Goal: Information Seeking & Learning: Check status

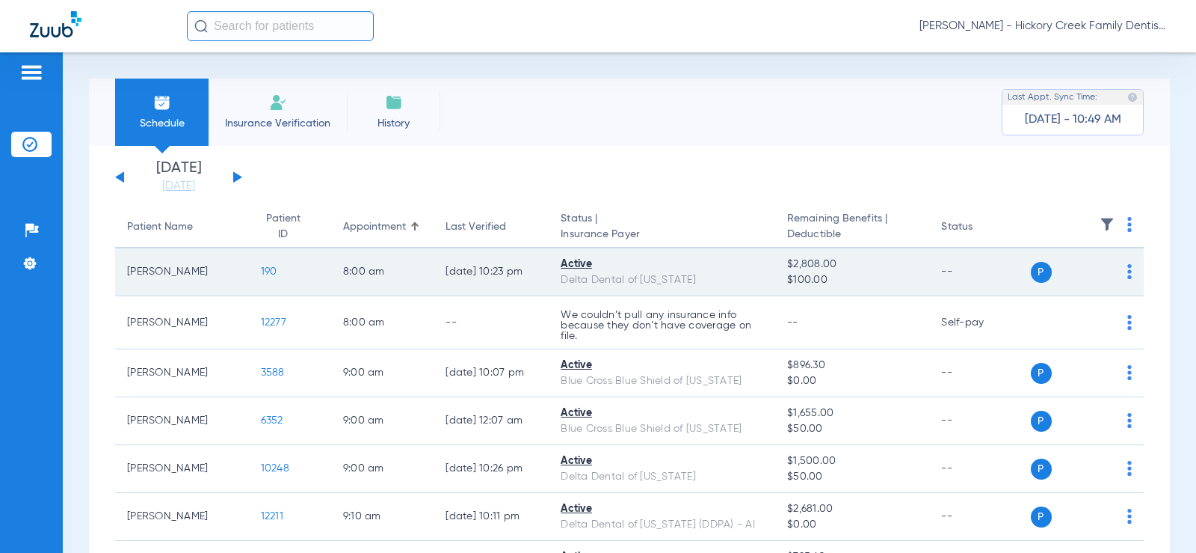
click at [253, 263] on td "190" at bounding box center [290, 272] width 82 height 48
click at [261, 271] on span "190" at bounding box center [269, 271] width 16 height 10
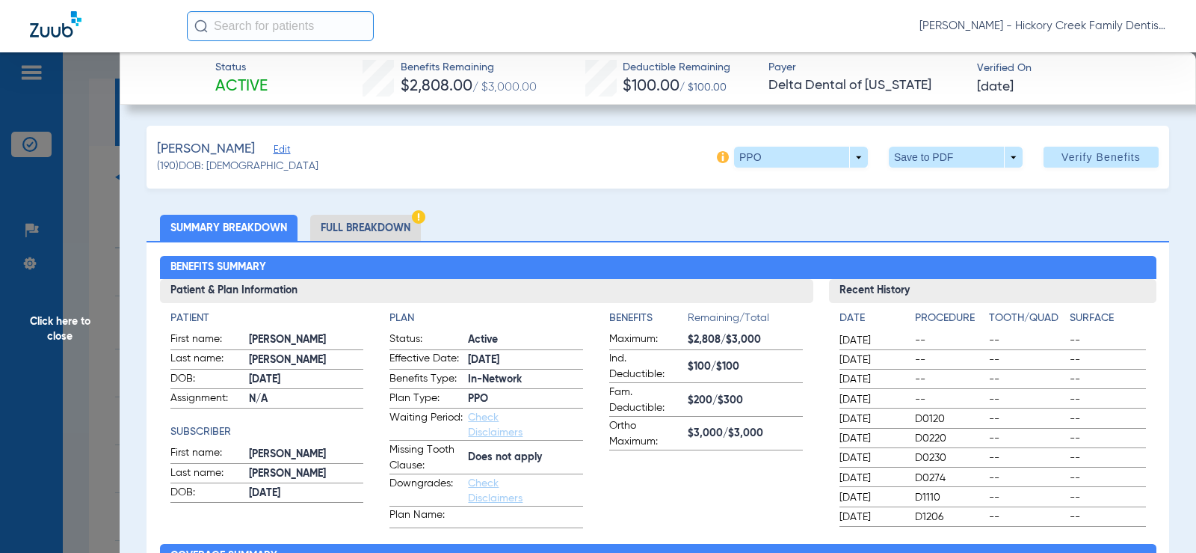
click at [347, 225] on li "Full Breakdown" at bounding box center [365, 228] width 111 height 26
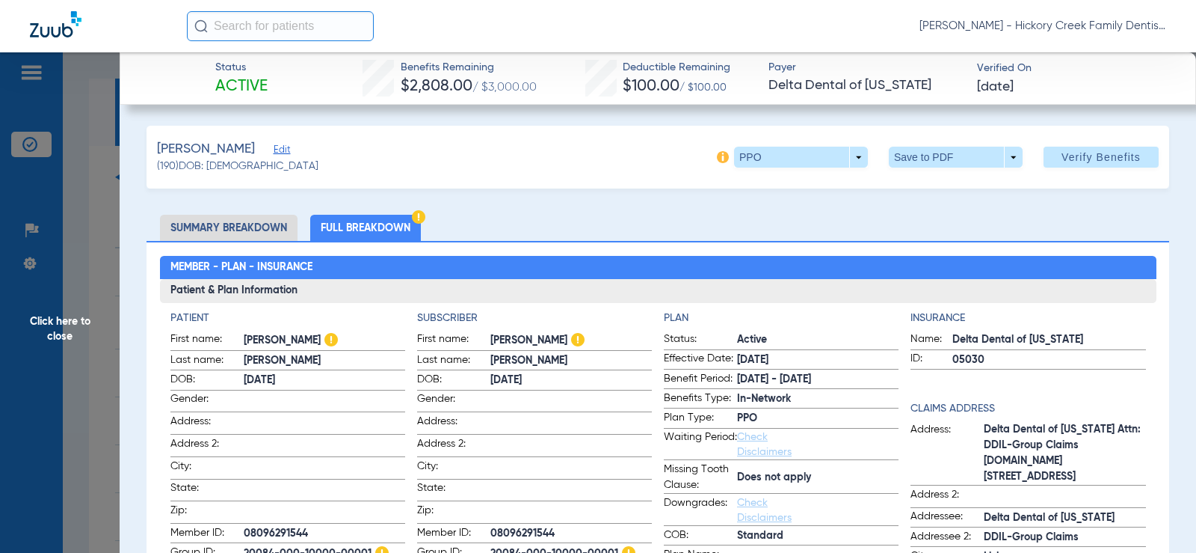
click at [64, 283] on span "Click here to close" at bounding box center [60, 328] width 120 height 553
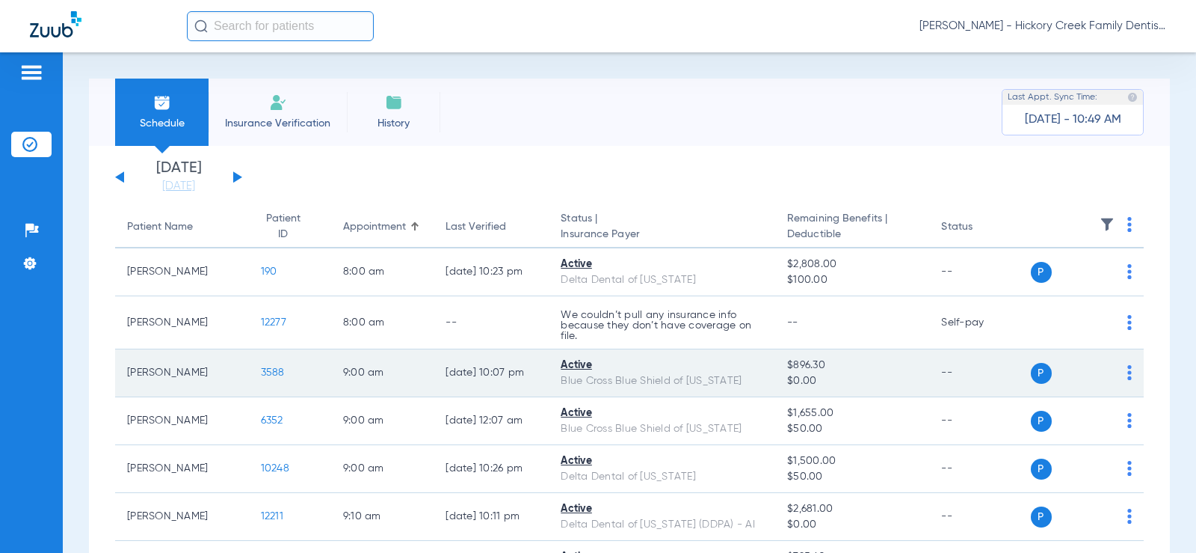
click at [261, 374] on span "3588" at bounding box center [273, 372] width 24 height 10
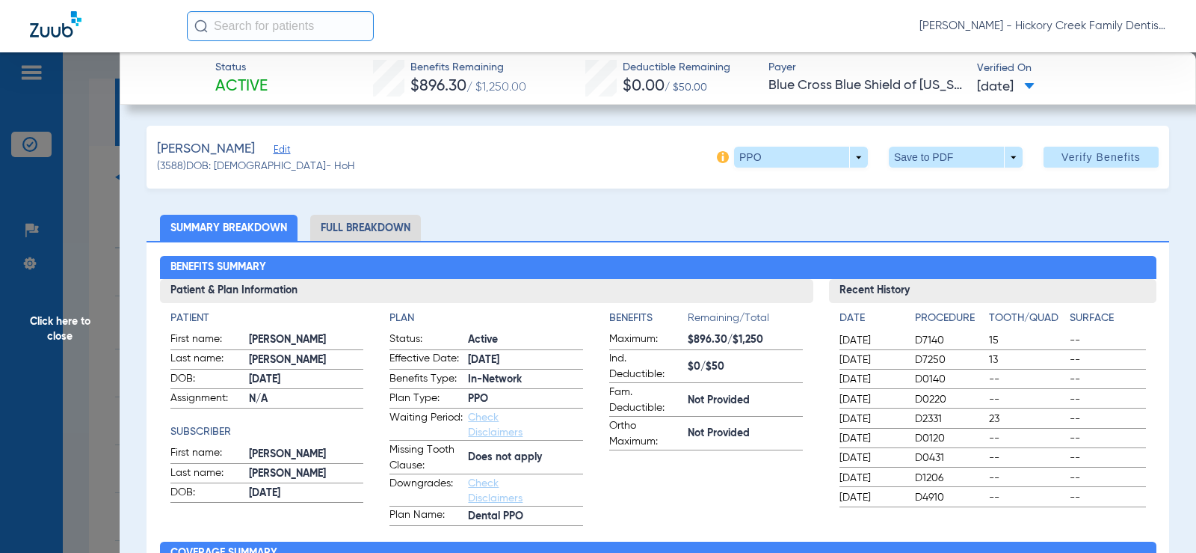
click at [334, 232] on li "Full Breakdown" at bounding box center [365, 228] width 111 height 26
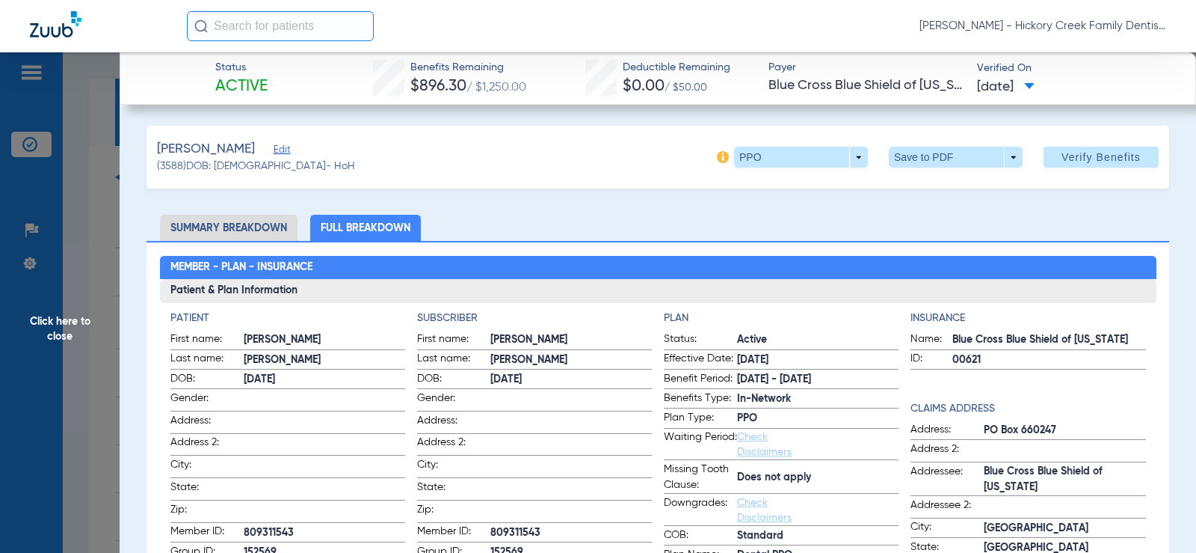
click at [73, 292] on span "Click here to close" at bounding box center [60, 328] width 120 height 553
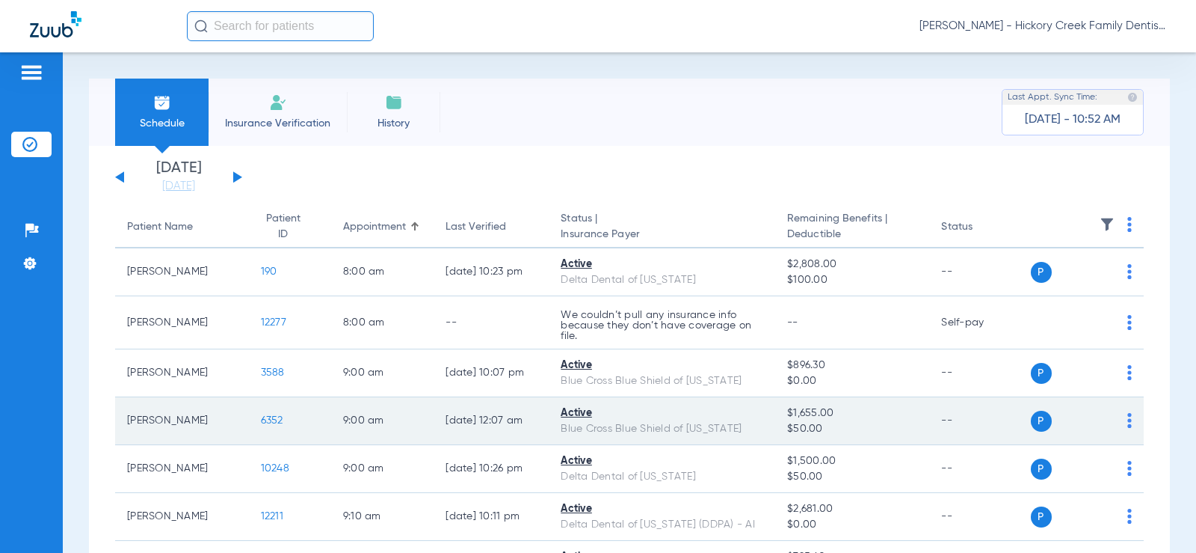
click at [262, 424] on span "6352" at bounding box center [272, 420] width 22 height 10
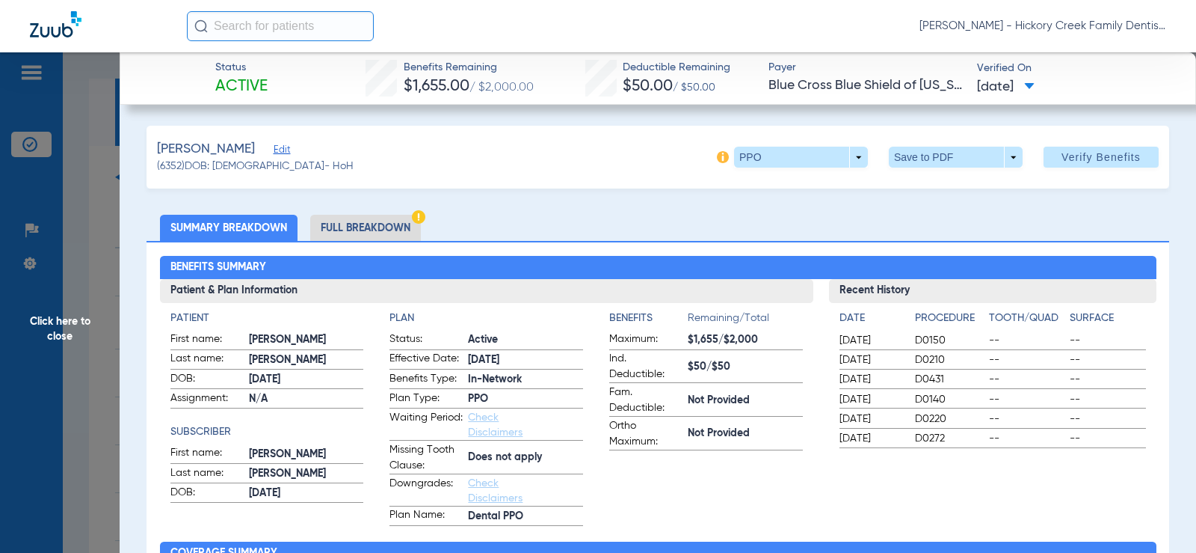
click at [396, 215] on li "Full Breakdown" at bounding box center [365, 228] width 111 height 26
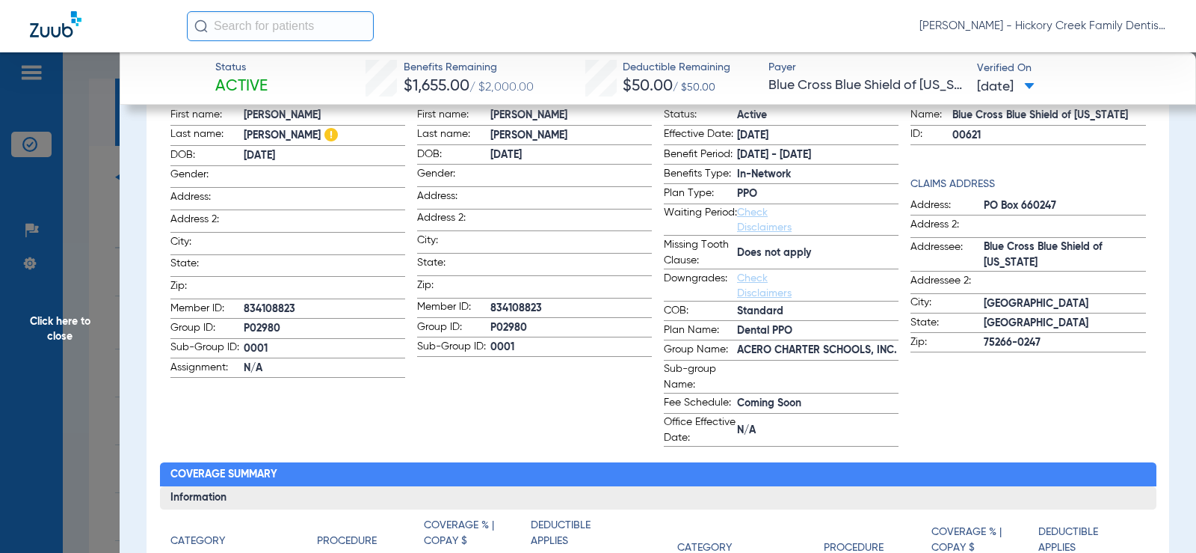
scroll to position [75, 0]
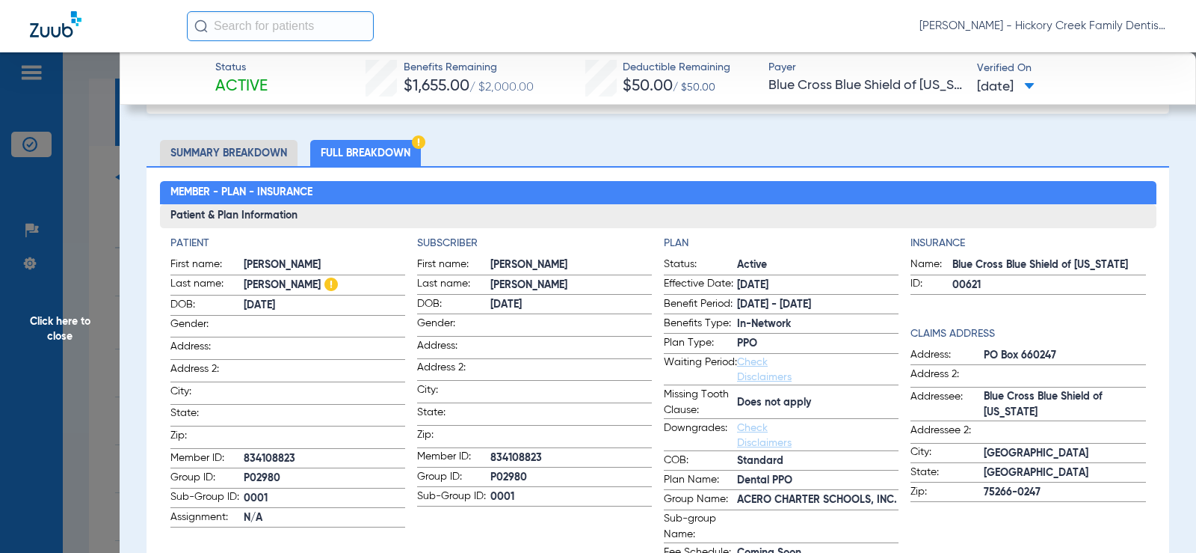
click at [251, 510] on span "N/A" at bounding box center [325, 518] width 162 height 16
click at [408, 489] on div "Patient First name: [PERSON_NAME] name: [PERSON_NAME] DOB: [DEMOGRAPHIC_DATA] G…" at bounding box center [658, 416] width 976 height 360
click at [55, 268] on span "Click here to close" at bounding box center [60, 328] width 120 height 553
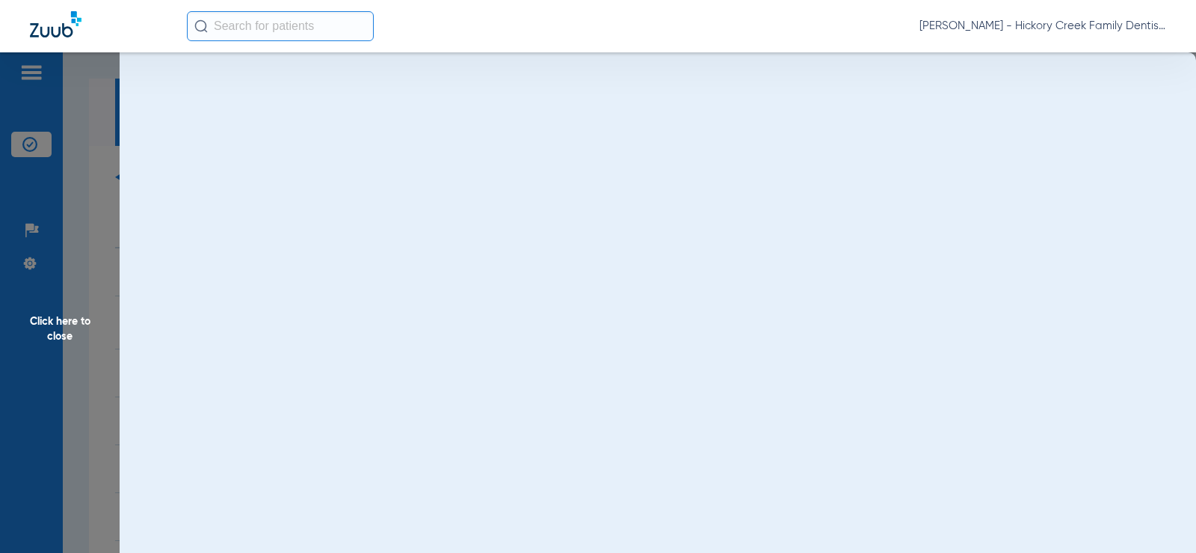
scroll to position [0, 0]
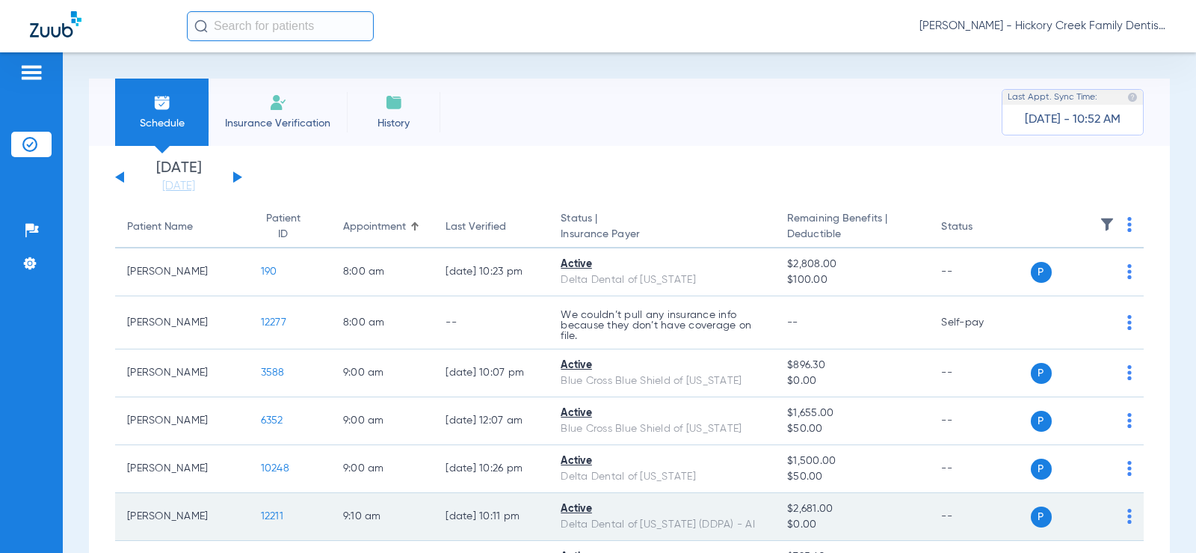
click at [261, 516] on span "12211" at bounding box center [272, 516] width 22 height 10
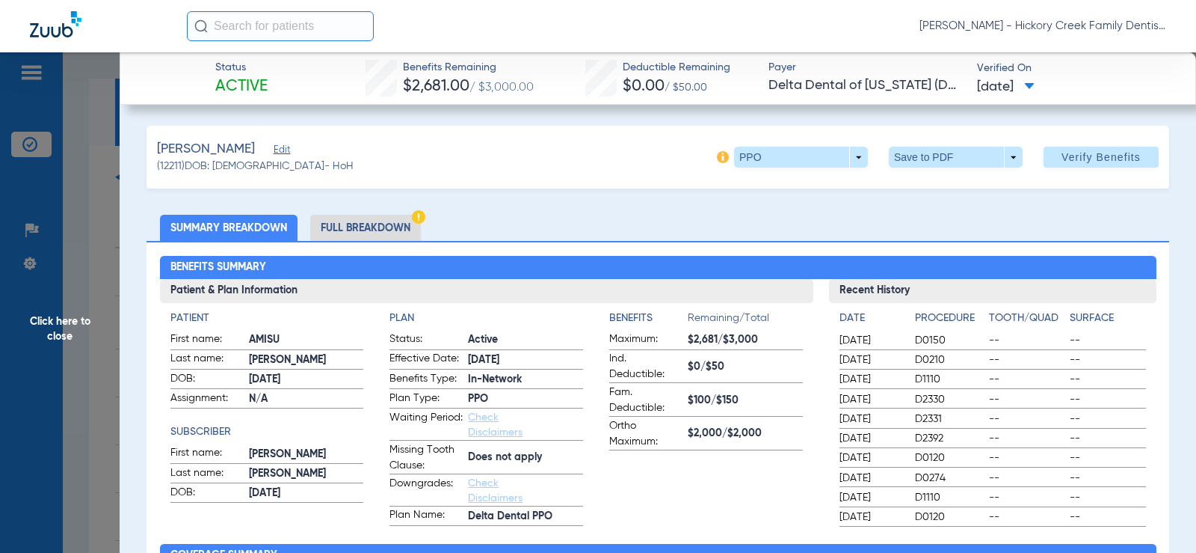
click at [321, 219] on li "Full Breakdown" at bounding box center [365, 228] width 111 height 26
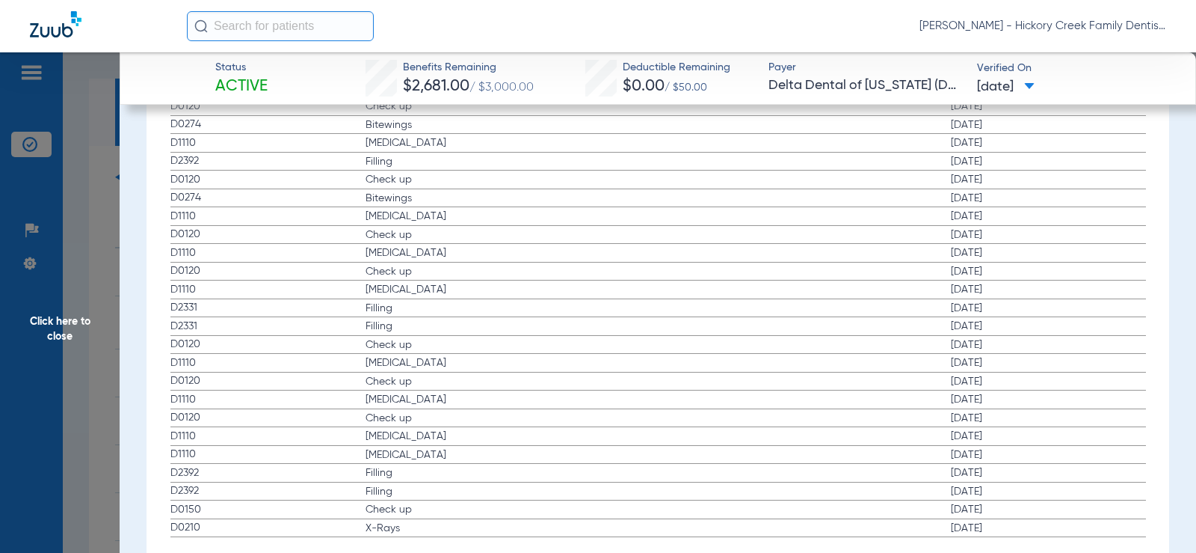
scroll to position [2985, 0]
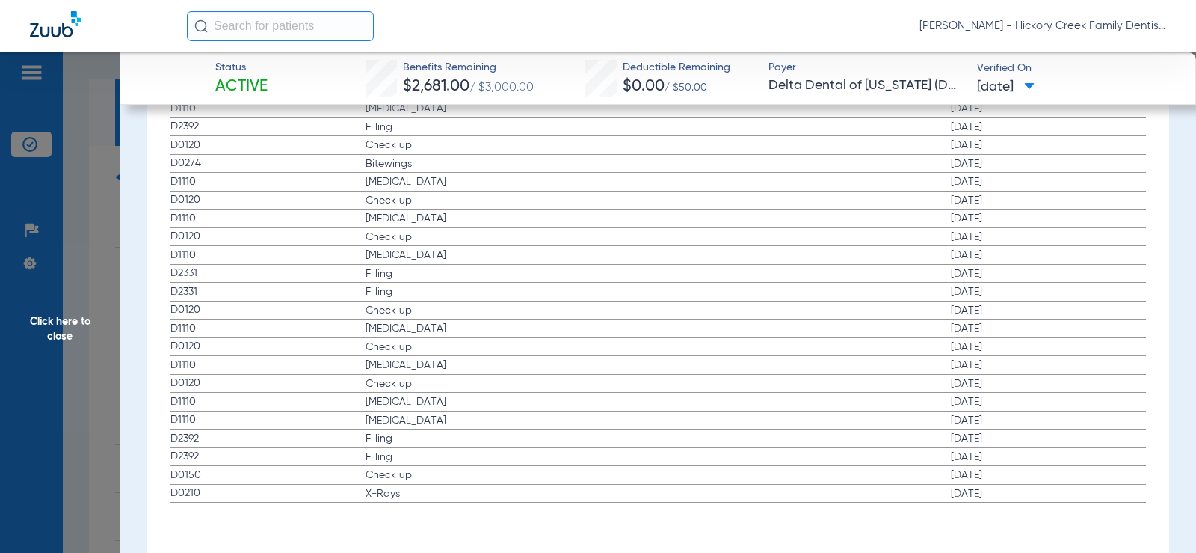
click at [79, 346] on span "Click here to close" at bounding box center [60, 328] width 120 height 553
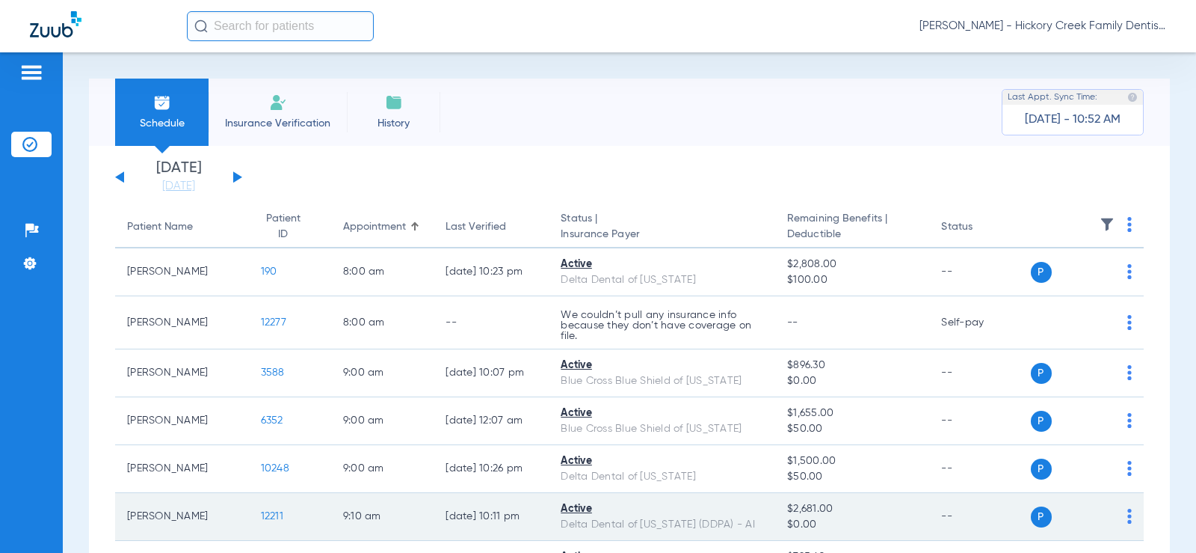
scroll to position [224, 0]
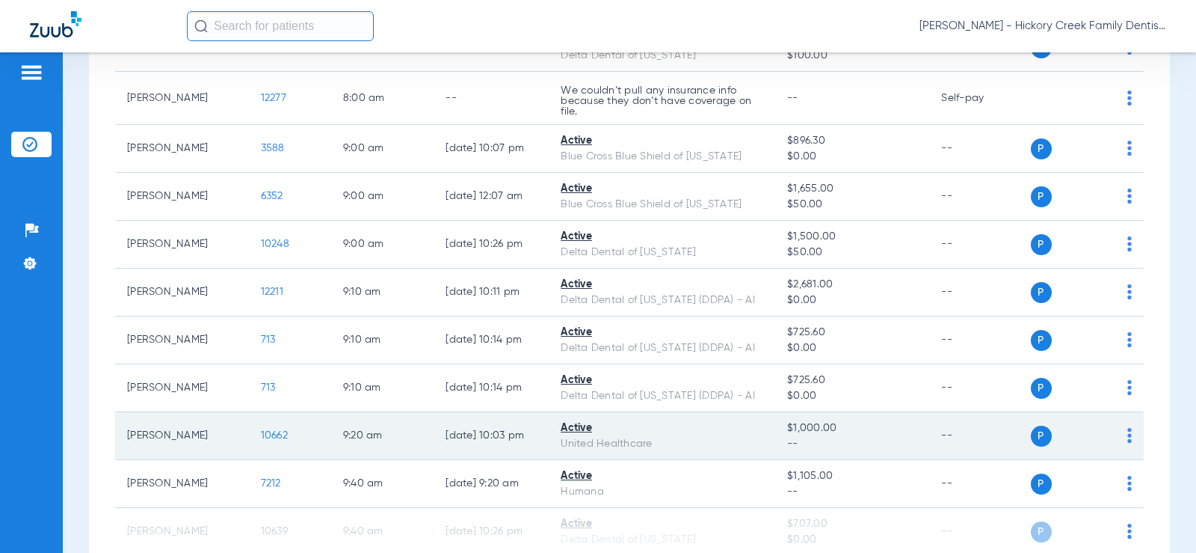
click at [261, 434] on span "10662" at bounding box center [274, 435] width 27 height 10
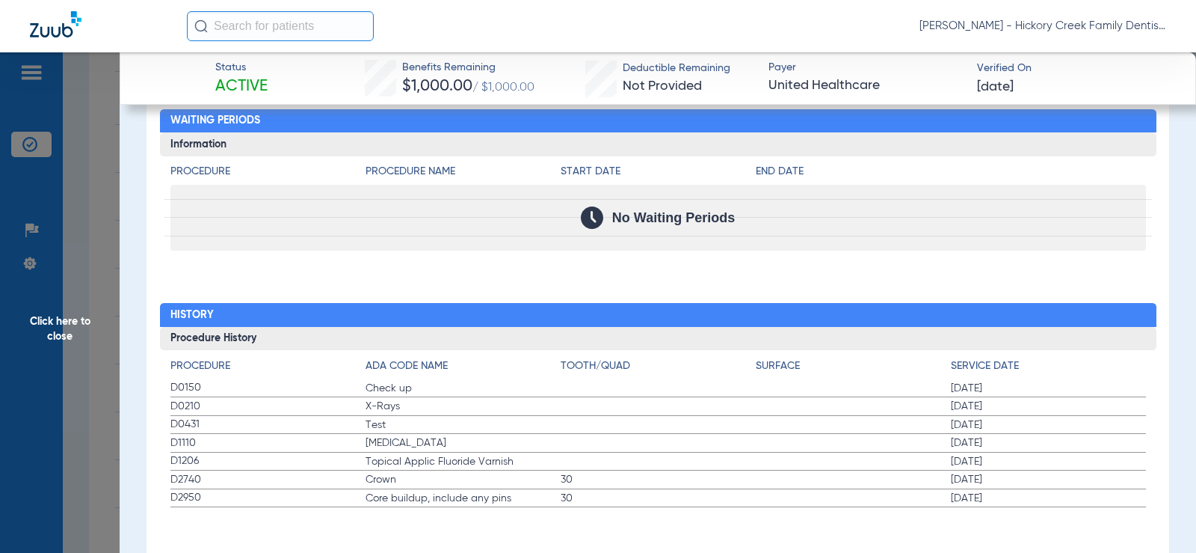
scroll to position [2062, 0]
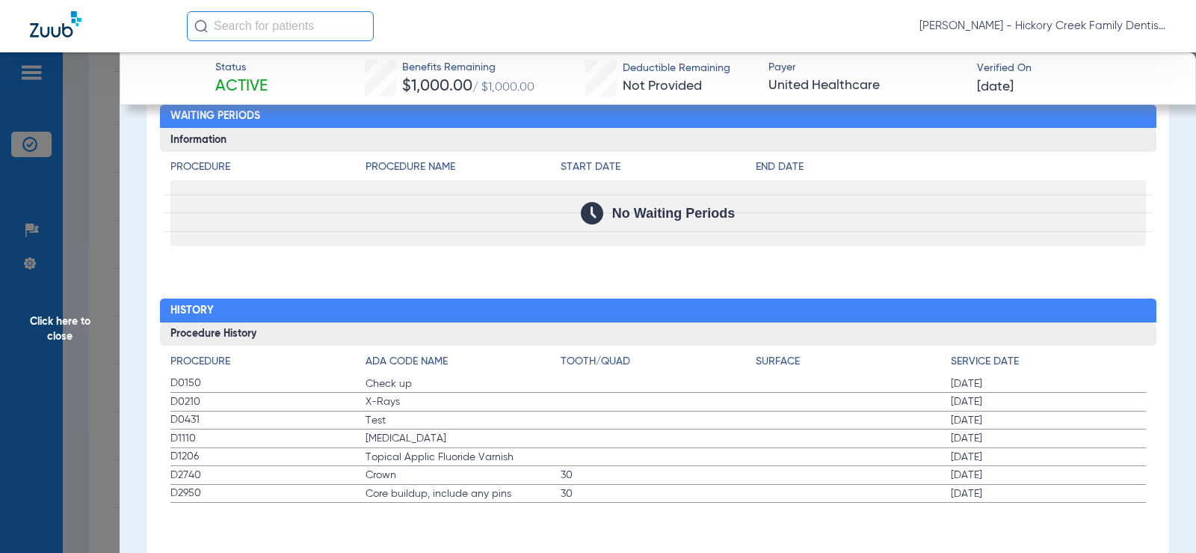
click at [98, 265] on span "Click here to close" at bounding box center [60, 328] width 120 height 553
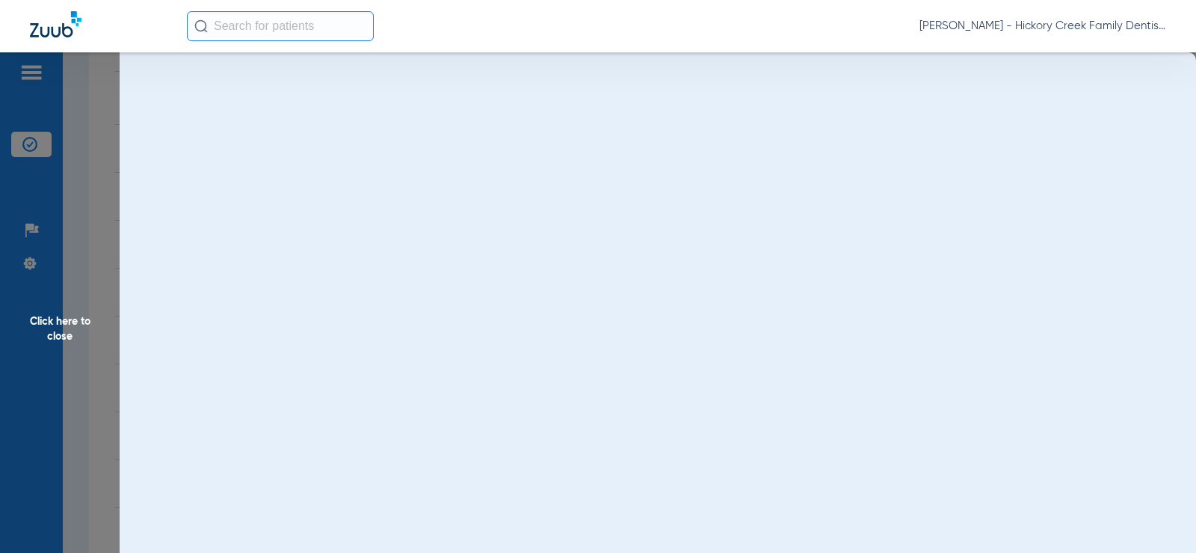
scroll to position [0, 0]
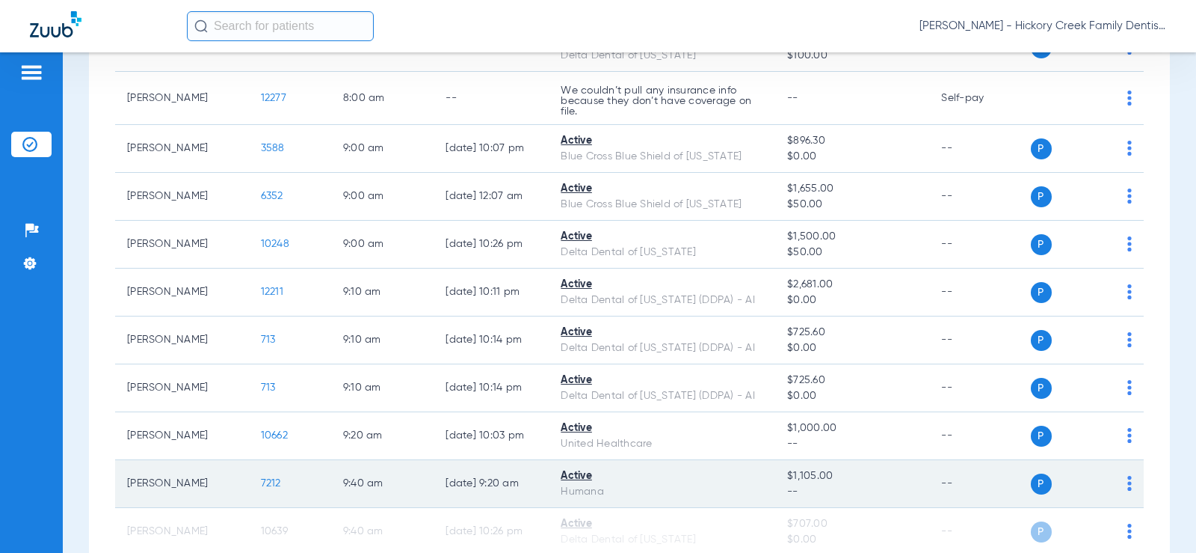
click at [261, 486] on span "7212" at bounding box center [271, 483] width 20 height 10
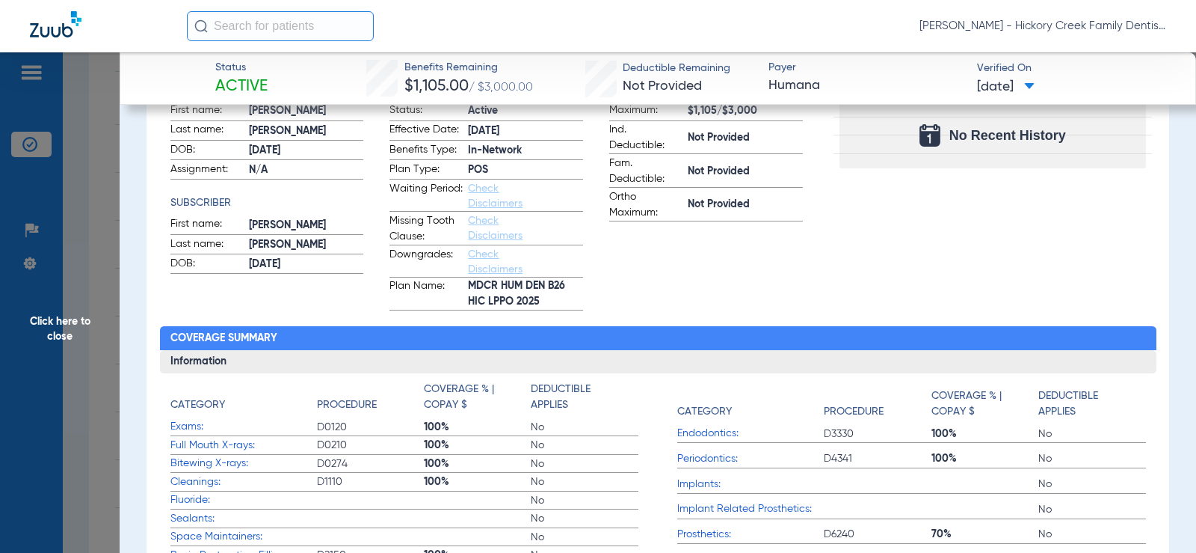
scroll to position [154, 0]
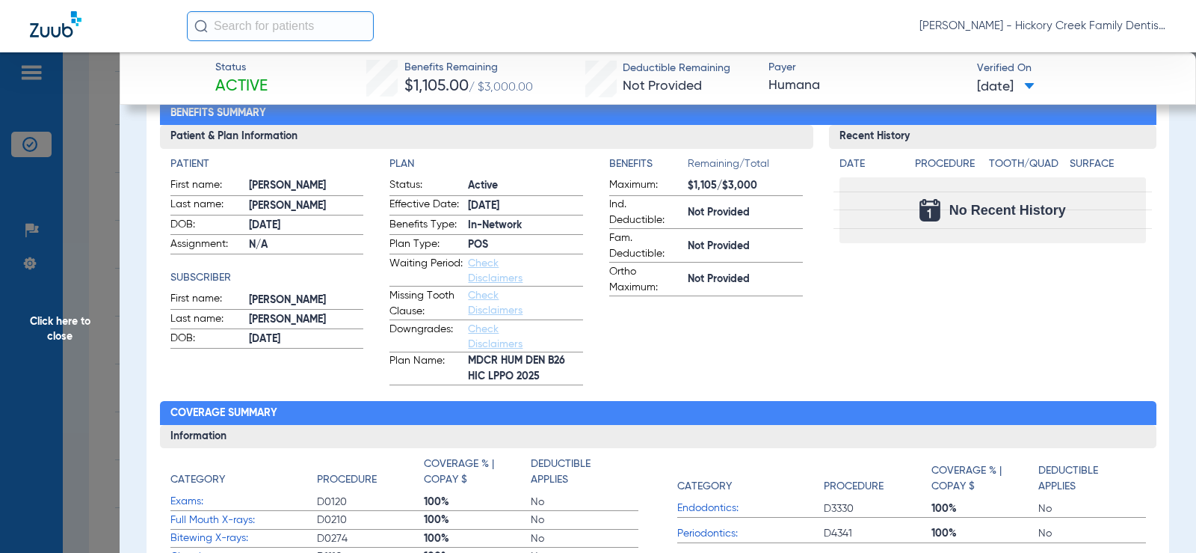
click at [1022, 80] on span "[DATE]" at bounding box center [1006, 87] width 58 height 19
click at [1007, 183] on label "[DATE] 10:09PM" at bounding box center [1026, 181] width 117 height 30
